Goal: Task Accomplishment & Management: Use online tool/utility

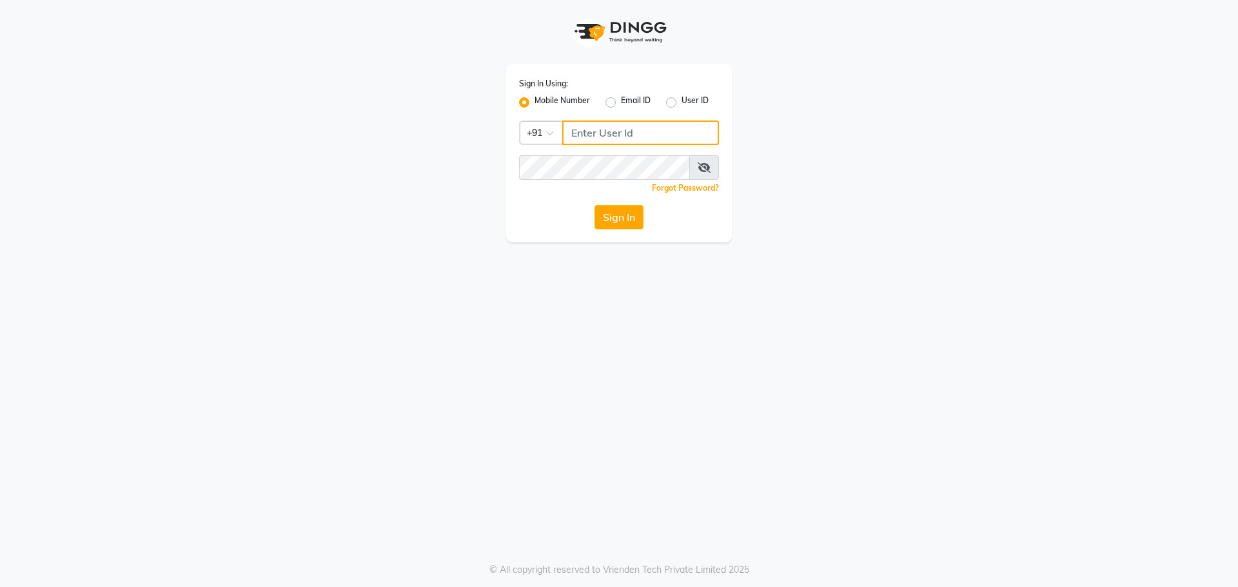
click at [588, 134] on input "Username" at bounding box center [640, 133] width 157 height 24
type input "8454897287"
click at [611, 217] on button "Sign In" at bounding box center [618, 217] width 49 height 24
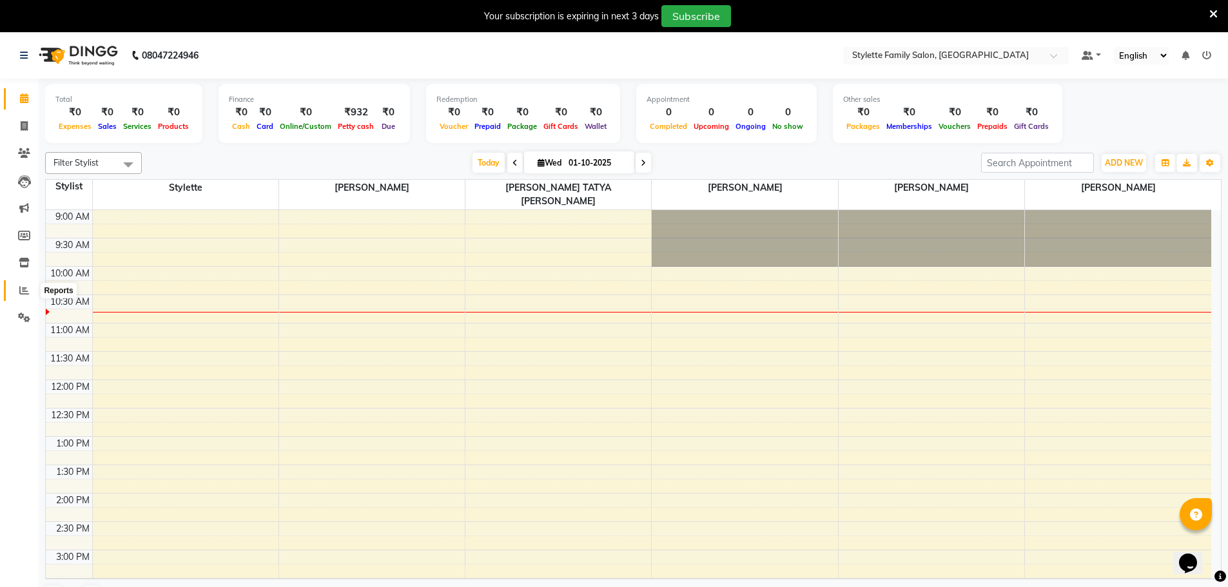
click at [21, 290] on icon at bounding box center [24, 291] width 10 height 10
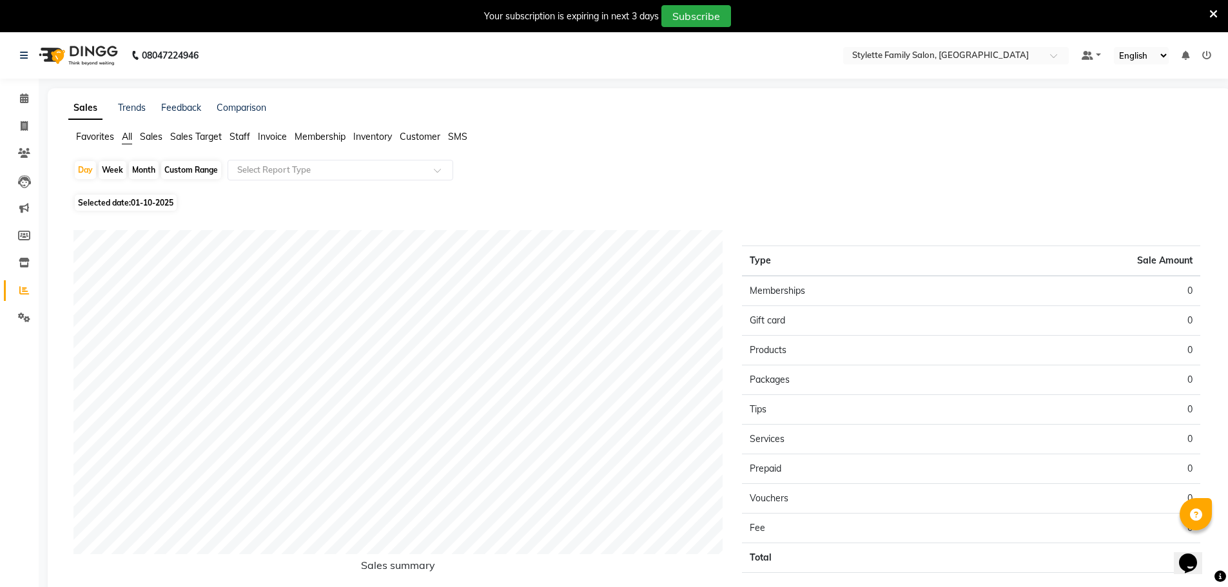
click at [141, 165] on div "Month" at bounding box center [144, 170] width 30 height 18
select select "10"
select select "2025"
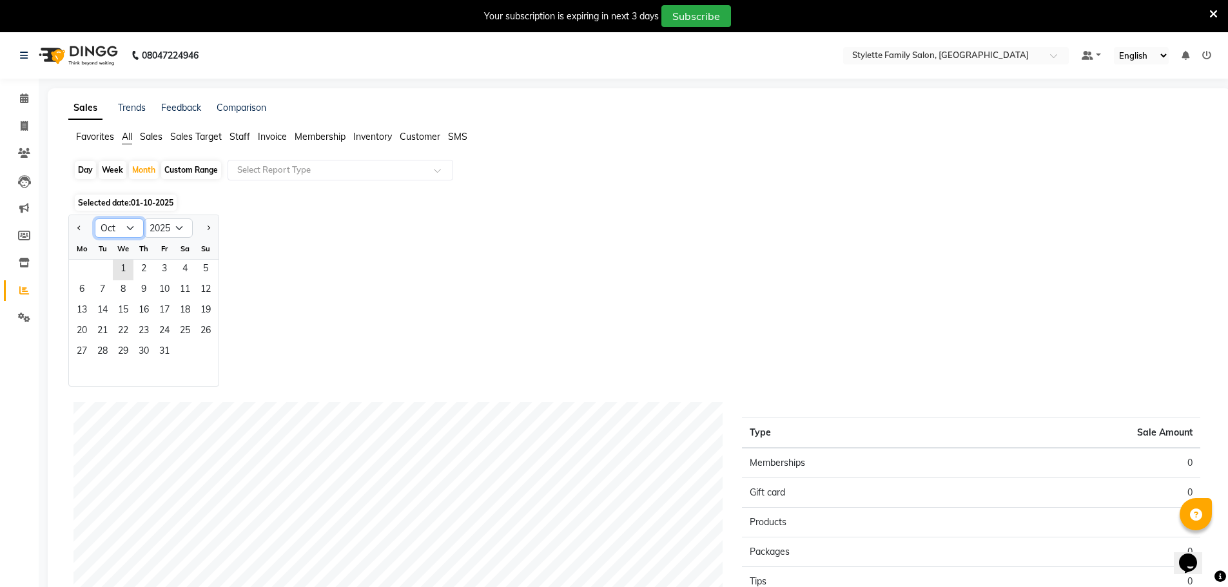
click at [126, 224] on select "Jan Feb Mar Apr May Jun [DATE] Aug Sep Oct Nov Dec" at bounding box center [119, 228] width 49 height 19
select select "9"
click at [95, 219] on select "Jan Feb Mar Apr May Jun [DATE] Aug Sep Oct Nov Dec" at bounding box center [119, 228] width 49 height 19
click at [87, 267] on span "1" at bounding box center [82, 270] width 21 height 21
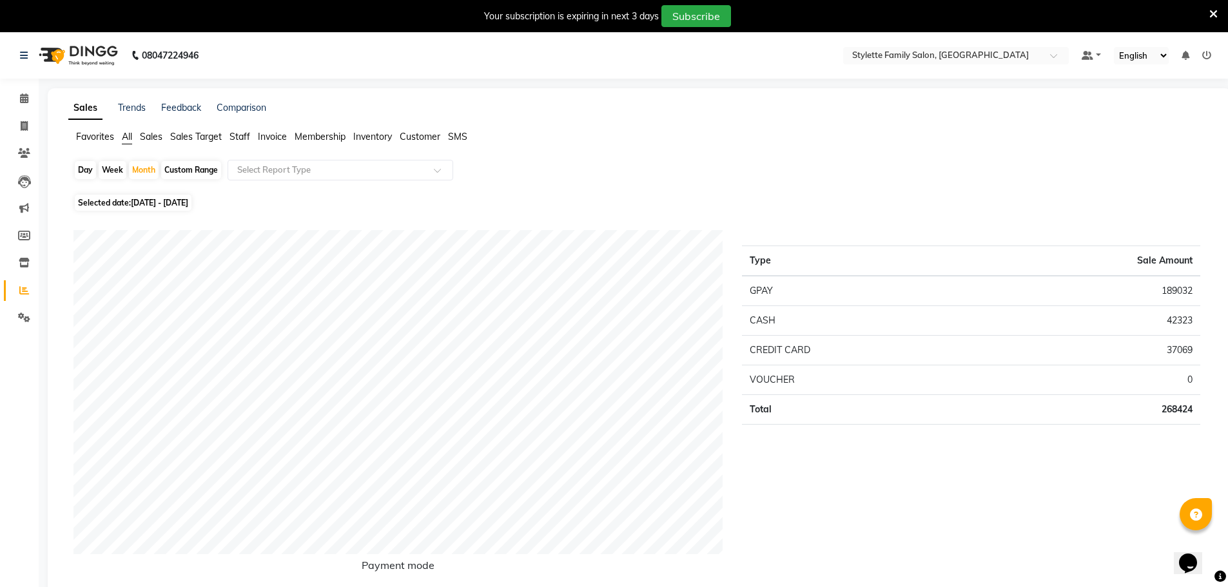
click at [1213, 13] on icon at bounding box center [1213, 14] width 8 height 12
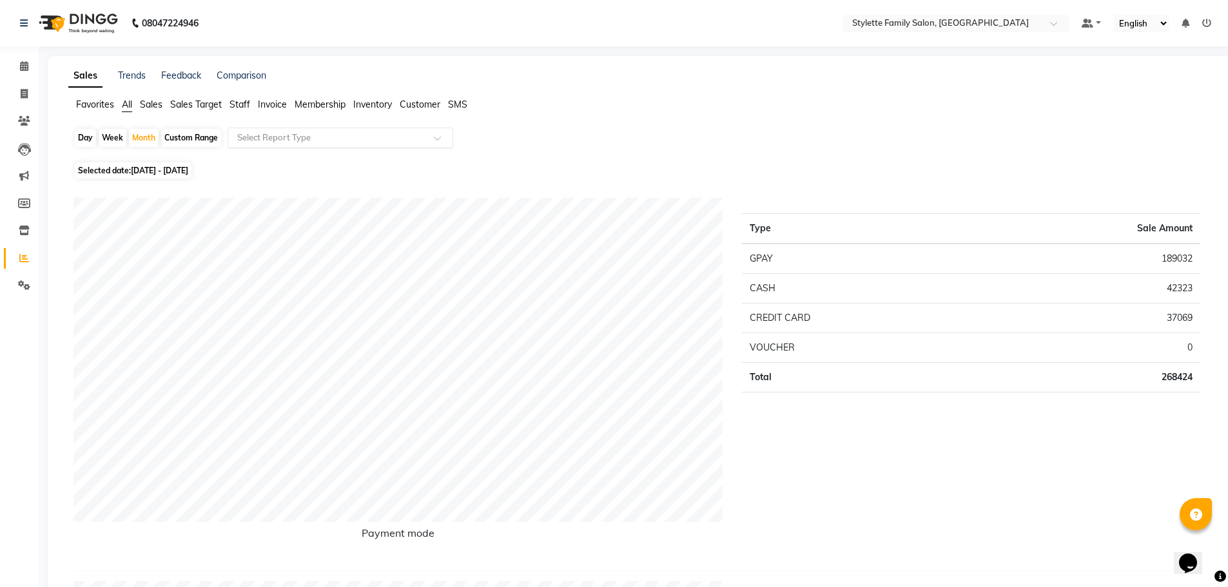
click at [274, 135] on input "text" at bounding box center [328, 138] width 186 height 13
click at [556, 141] on div "Day Week Month Custom Range Select Report Type" at bounding box center [639, 143] width 1132 height 31
